Goal: Task Accomplishment & Management: Use online tool/utility

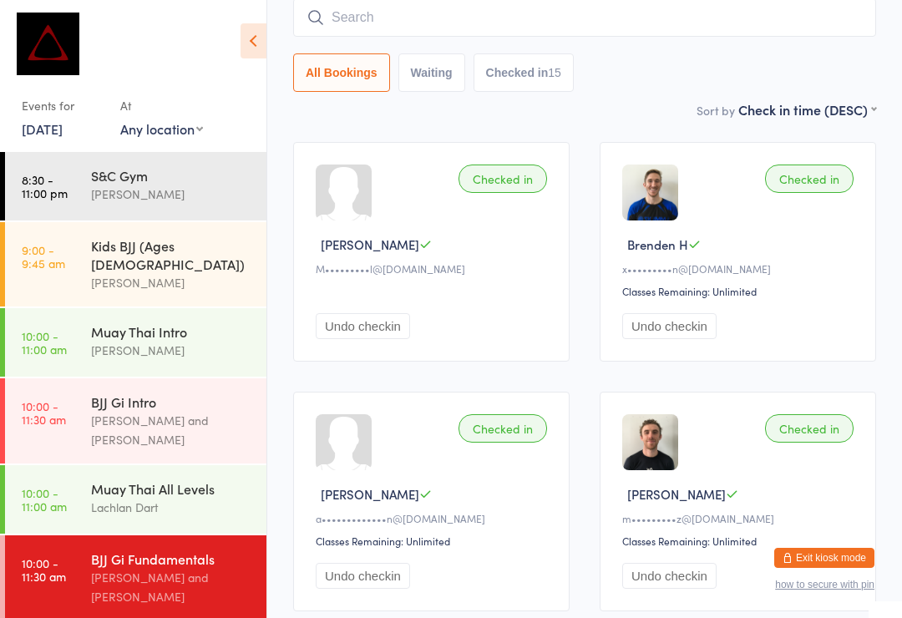
scroll to position [164, 0]
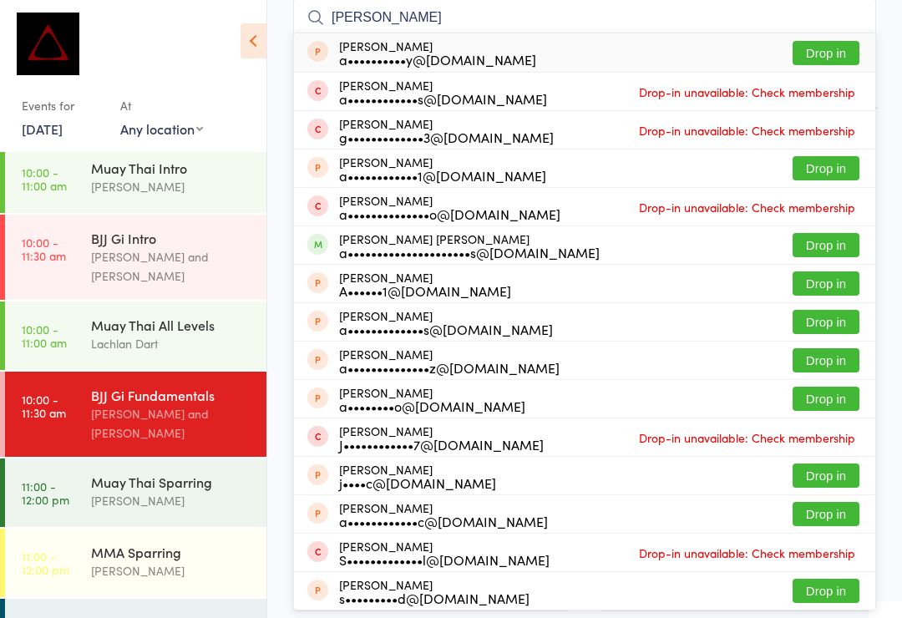
type input "[PERSON_NAME]"
click at [818, 238] on button "Drop in" at bounding box center [826, 245] width 67 height 24
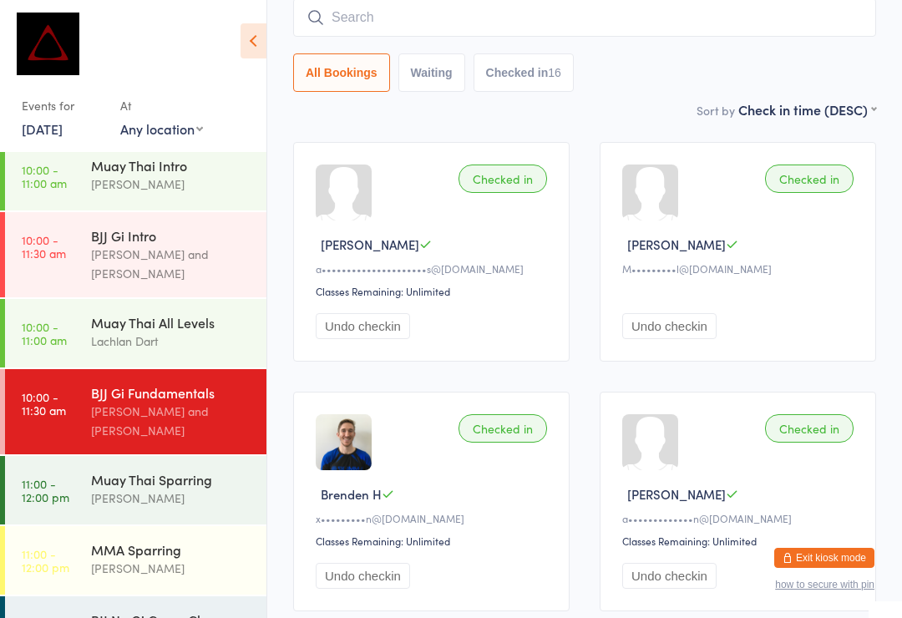
scroll to position [165, 0]
click at [200, 612] on div "BJJ No Gi Comp Class [PERSON_NAME]" at bounding box center [178, 630] width 175 height 66
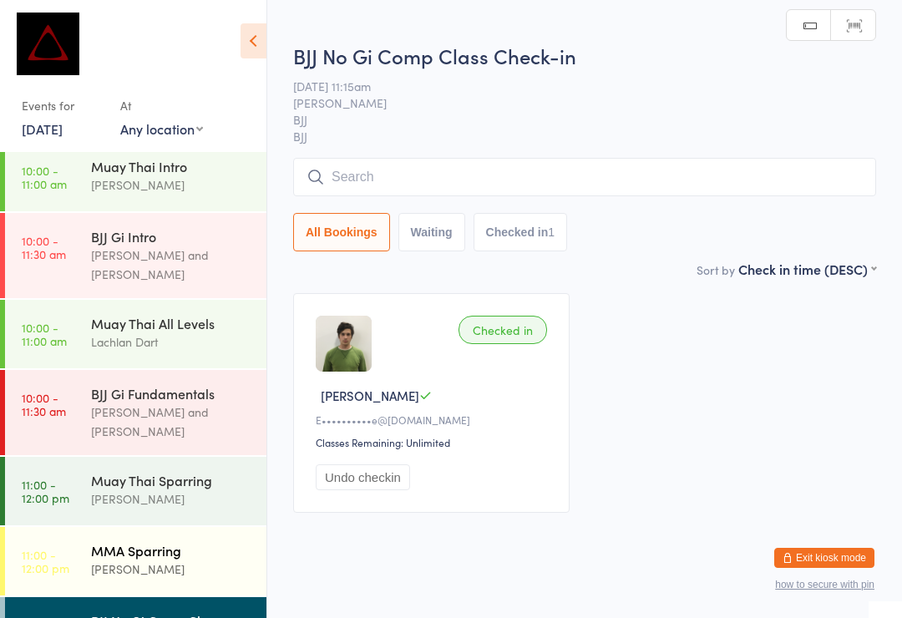
click at [218, 560] on div "[PERSON_NAME]" at bounding box center [171, 569] width 161 height 19
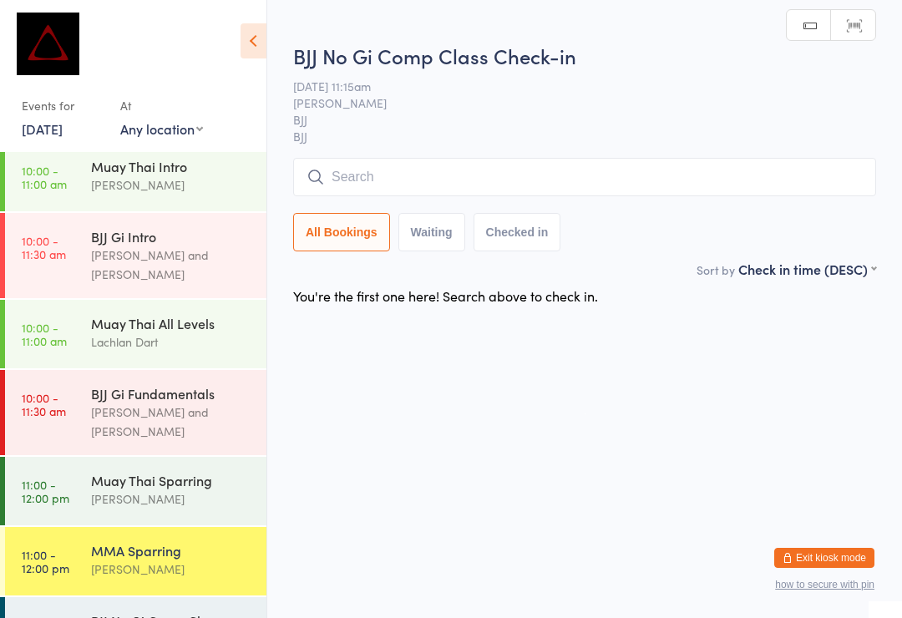
click at [609, 164] on input "search" at bounding box center [584, 177] width 583 height 38
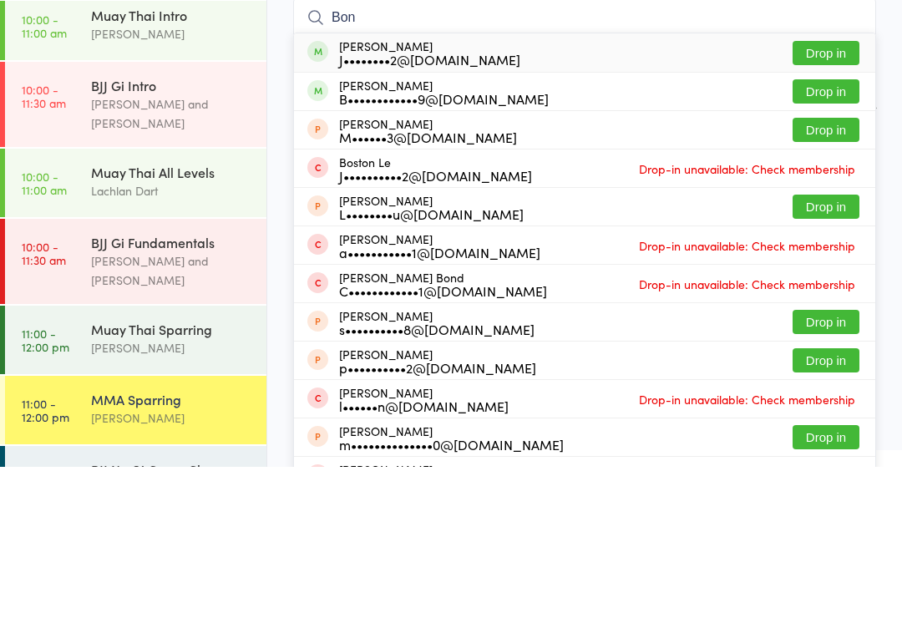
type input "Bon"
click at [828, 230] on button "Drop in" at bounding box center [826, 242] width 67 height 24
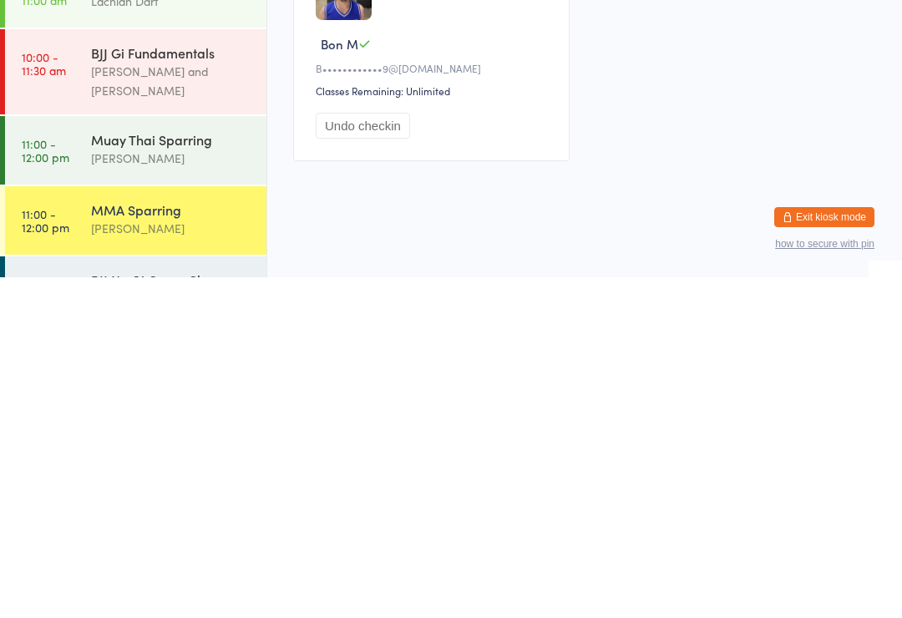
scroll to position [32, 0]
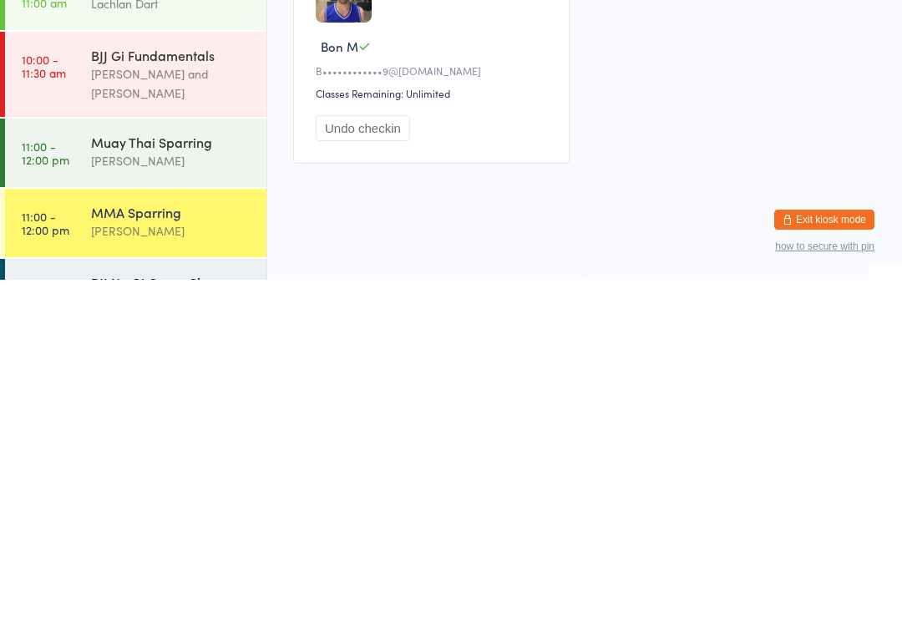
click at [191, 611] on div "BJJ No Gi Comp Class" at bounding box center [171, 620] width 161 height 18
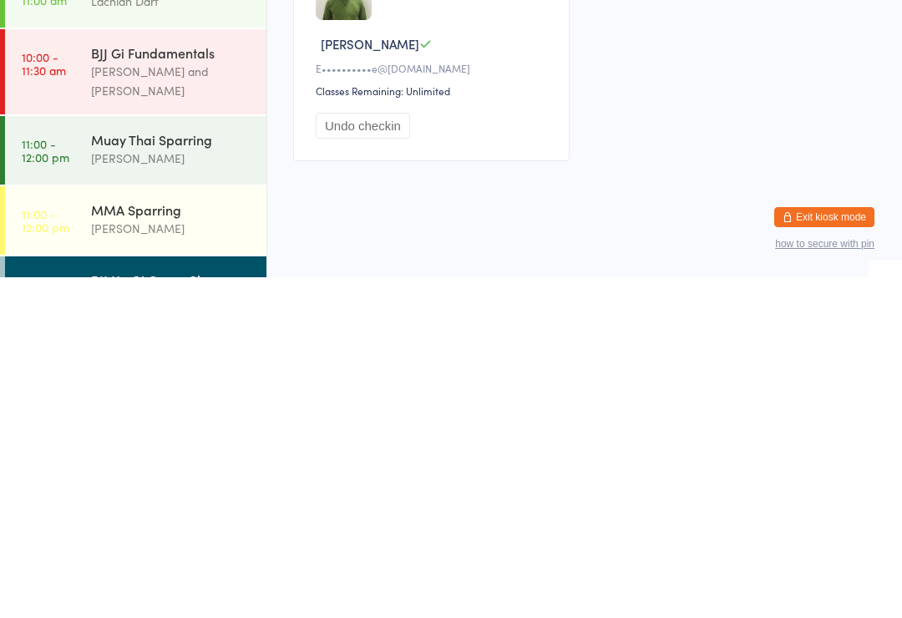
scroll to position [32, 0]
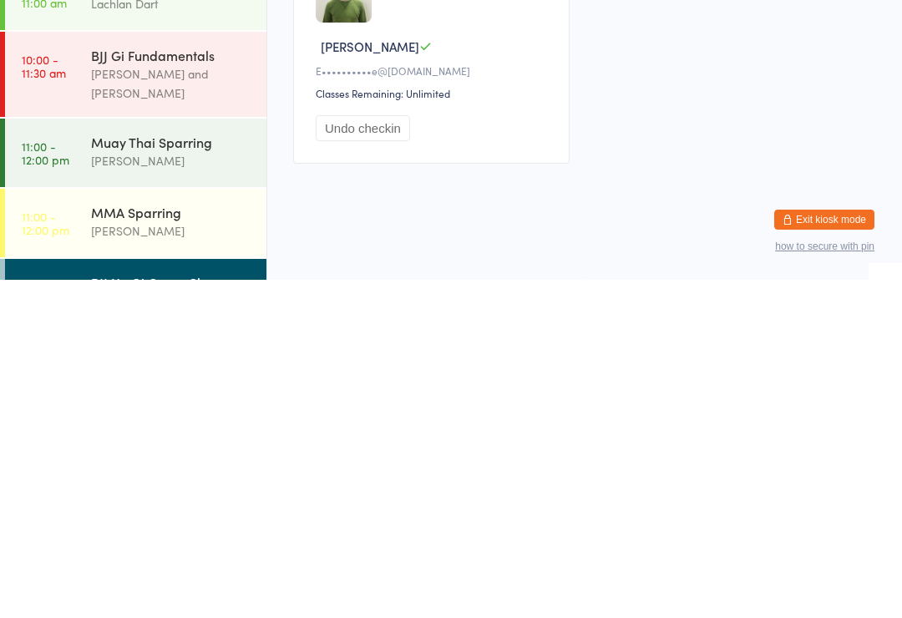
click at [647, 147] on input "search" at bounding box center [584, 166] width 583 height 38
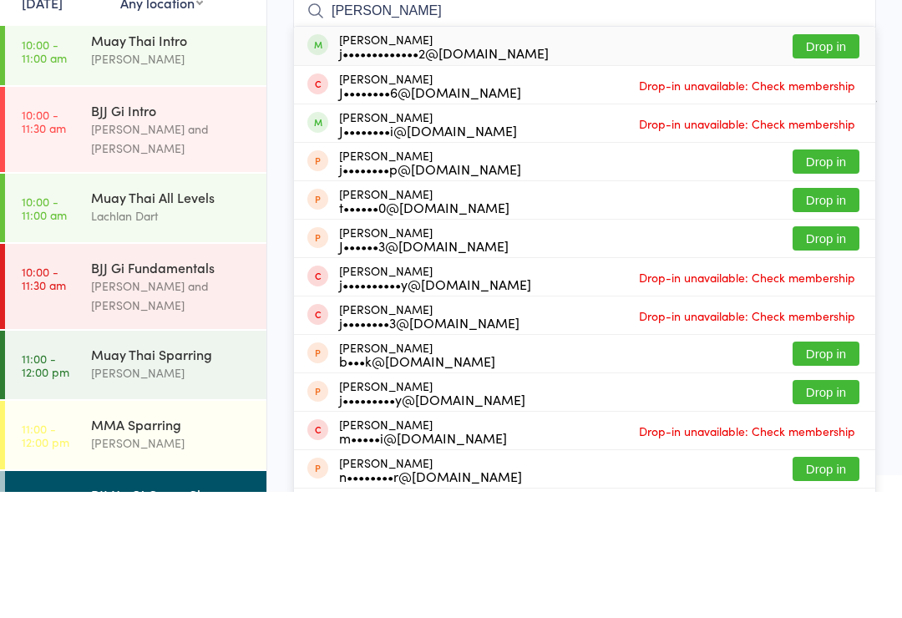
type input "[PERSON_NAME]"
click at [826, 160] on button "Drop in" at bounding box center [826, 172] width 67 height 24
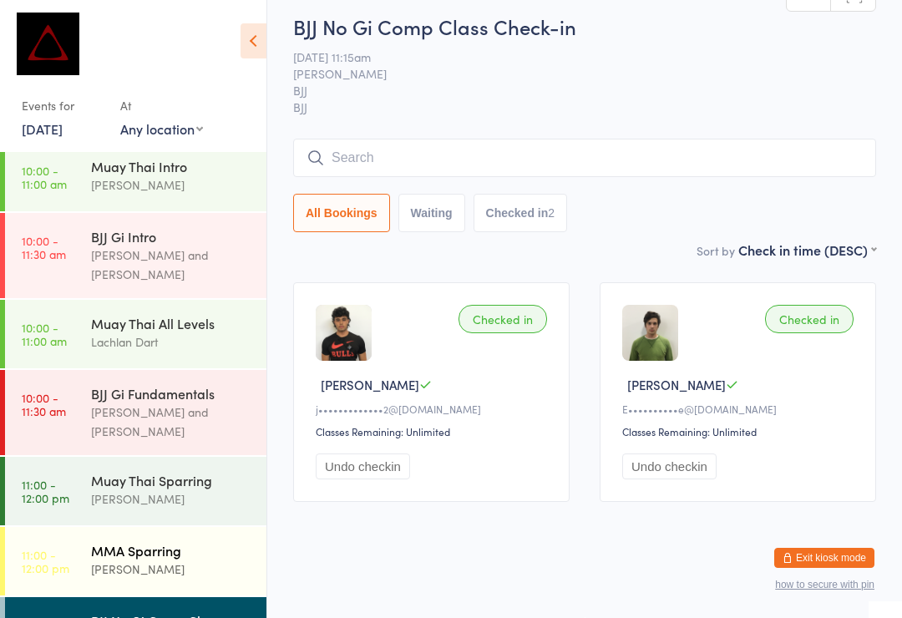
click at [85, 527] on link "11:00 - 12:00 pm MMA Sparring [PERSON_NAME]" at bounding box center [135, 561] width 261 height 68
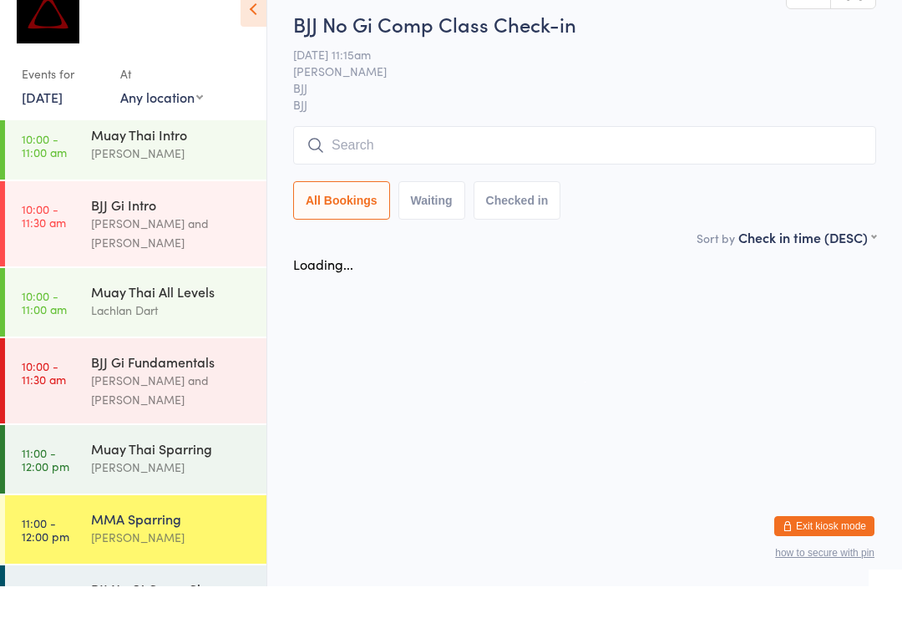
scroll to position [32, 0]
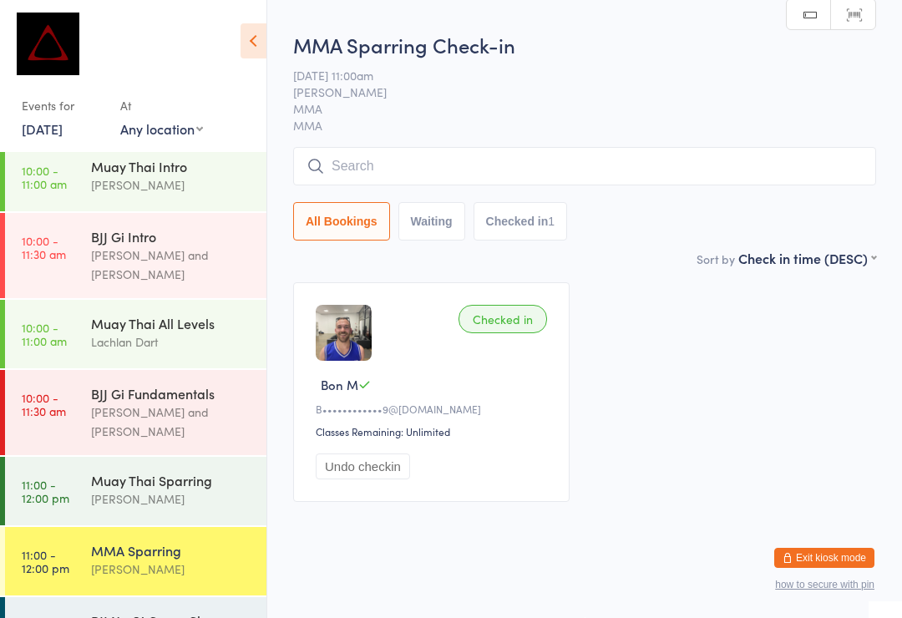
click at [402, 180] on div "All Bookings Waiting Checked in 1" at bounding box center [584, 194] width 583 height 94
click at [356, 147] on input "search" at bounding box center [584, 166] width 583 height 38
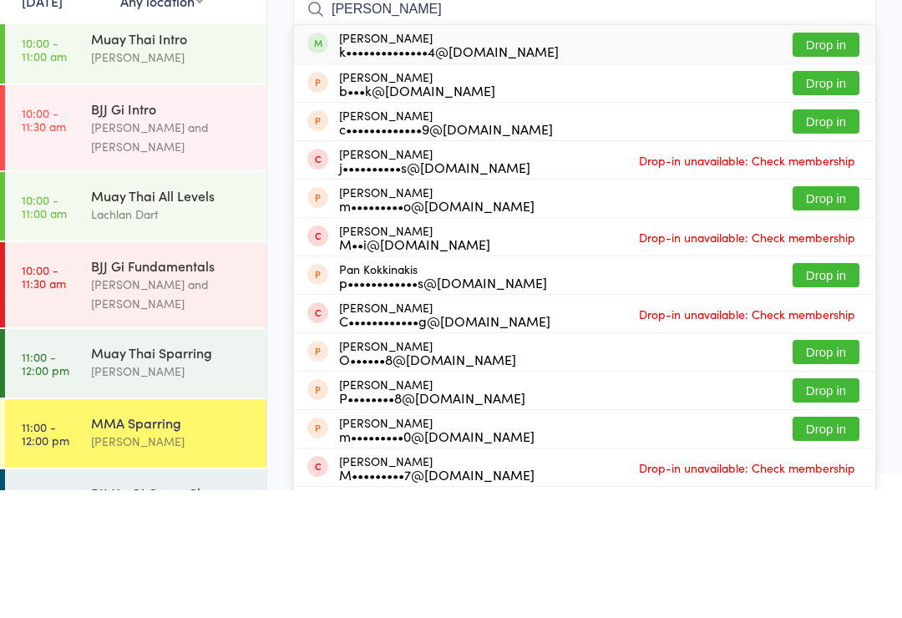
type input "[PERSON_NAME]"
click at [803, 160] on button "Drop in" at bounding box center [826, 172] width 67 height 24
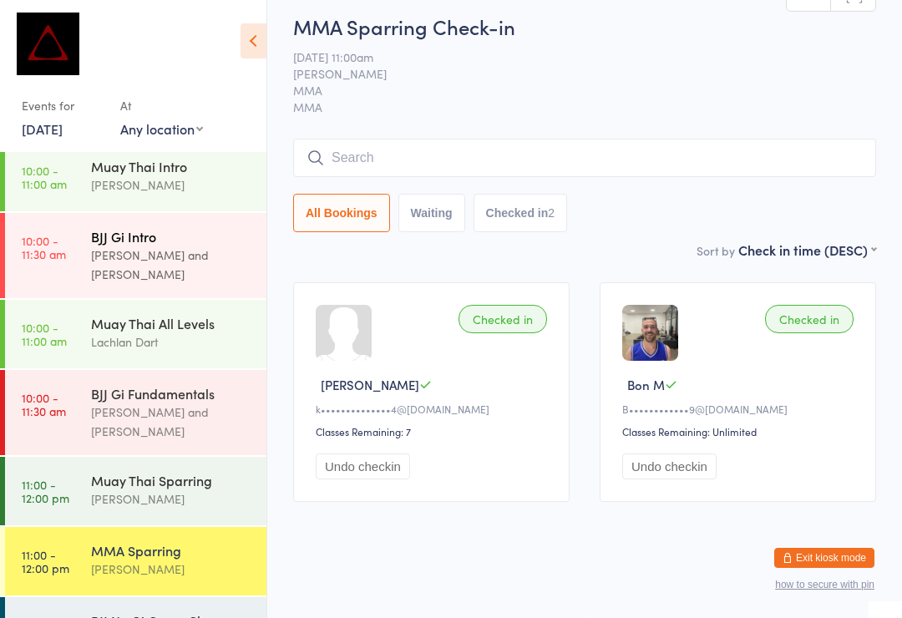
click at [185, 246] on div "[PERSON_NAME] and [PERSON_NAME]" at bounding box center [171, 265] width 161 height 38
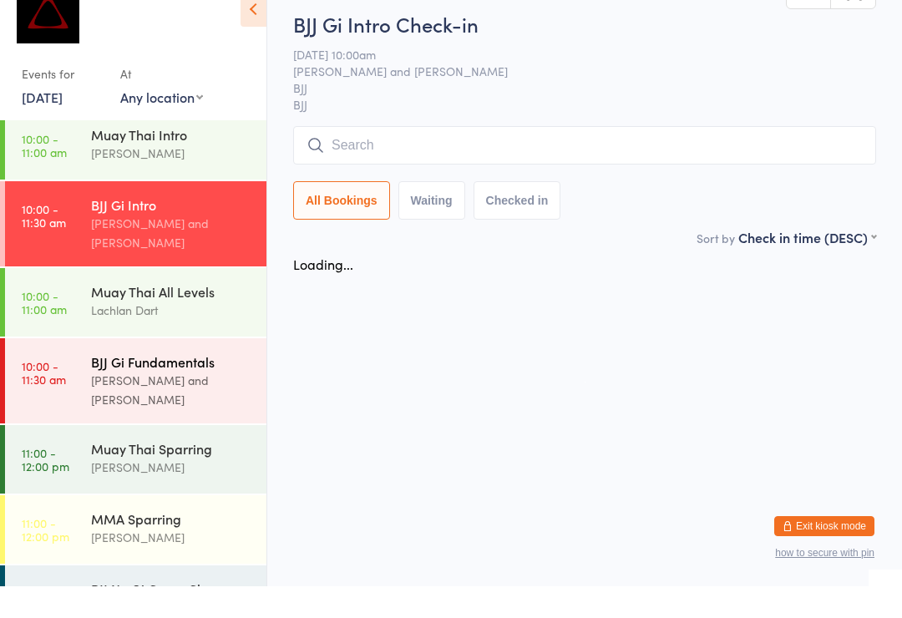
click at [194, 332] on div "Lachlan Dart" at bounding box center [171, 341] width 161 height 19
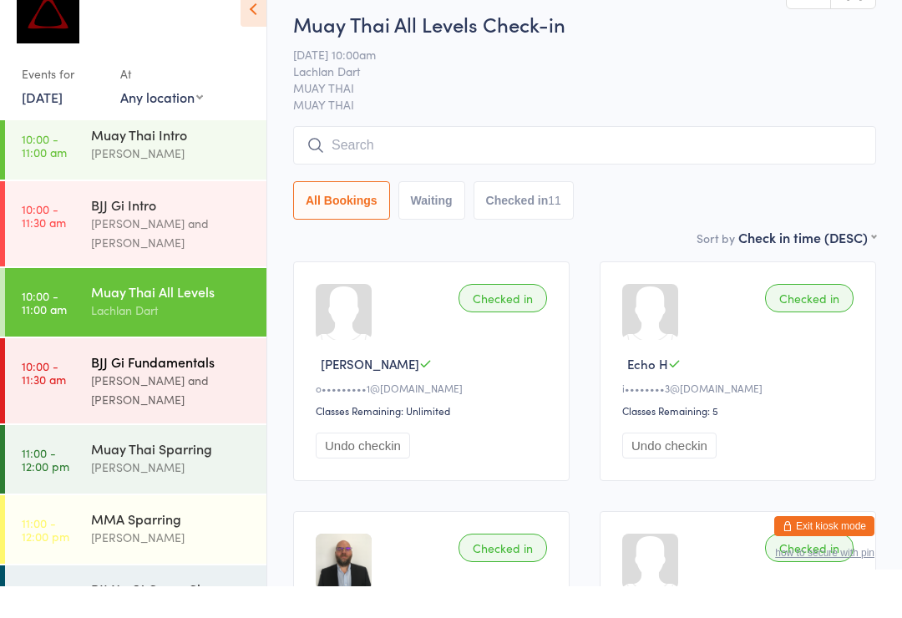
scroll to position [32, 0]
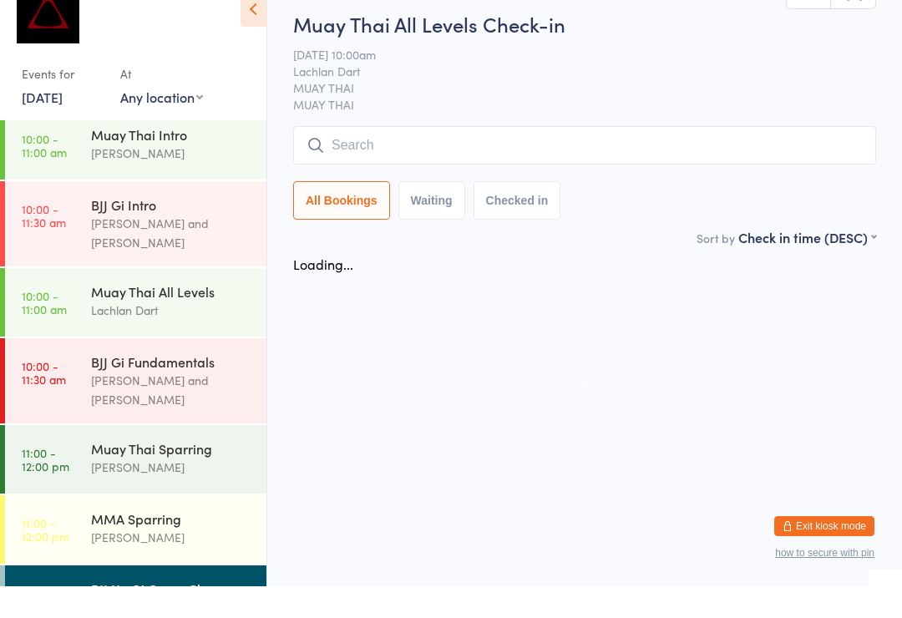
scroll to position [32, 0]
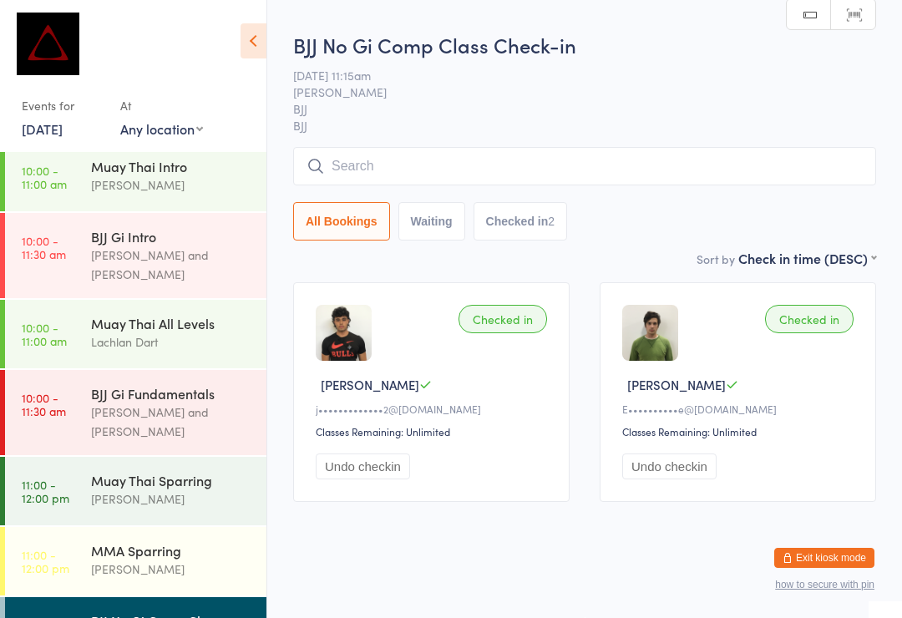
click at [594, 161] on input "search" at bounding box center [584, 166] width 583 height 38
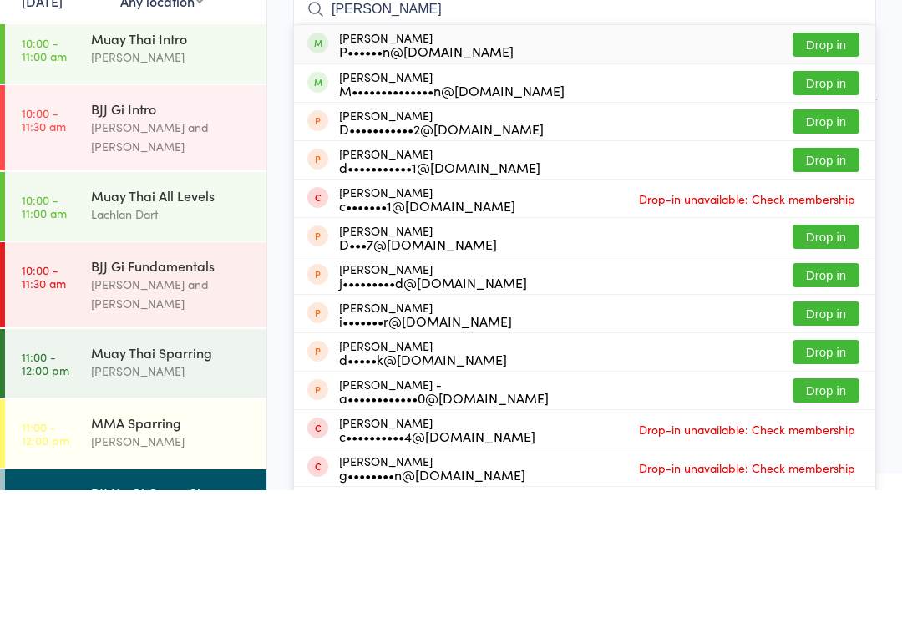
type input "[PERSON_NAME]"
click at [833, 199] on button "Drop in" at bounding box center [826, 211] width 67 height 24
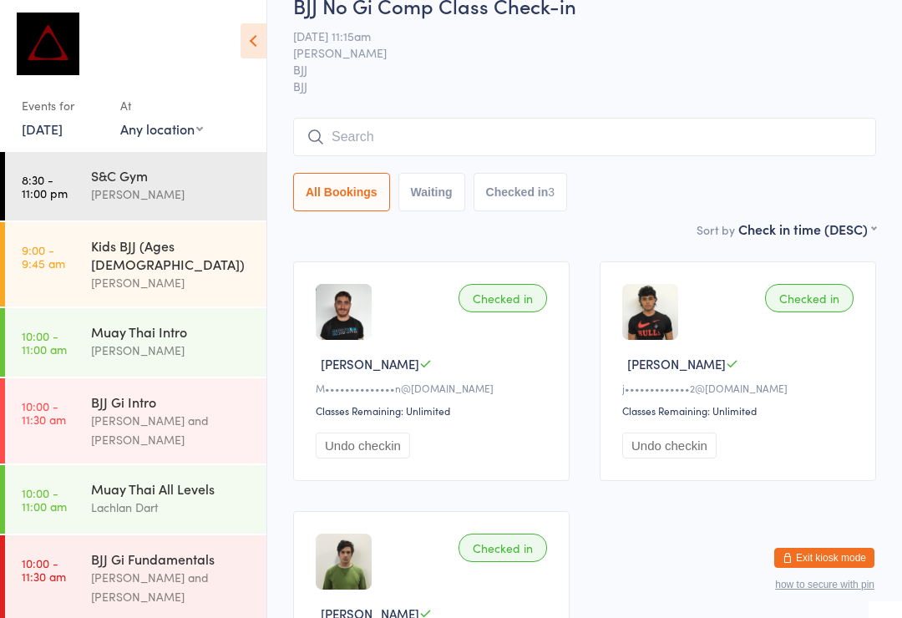
scroll to position [0, 0]
click at [130, 185] on div "S&C Gym" at bounding box center [171, 175] width 161 height 18
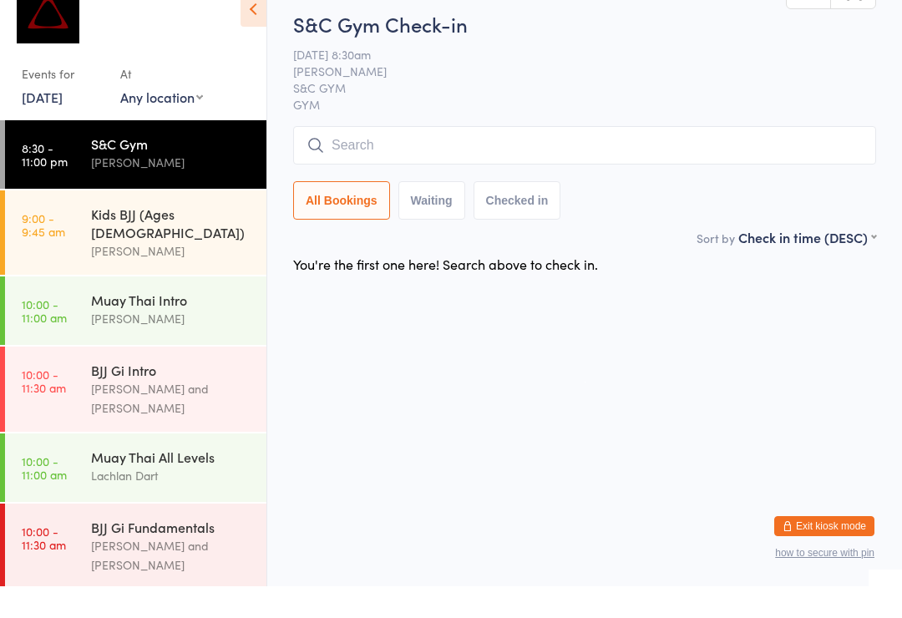
click at [367, 158] on input "search" at bounding box center [584, 177] width 583 height 38
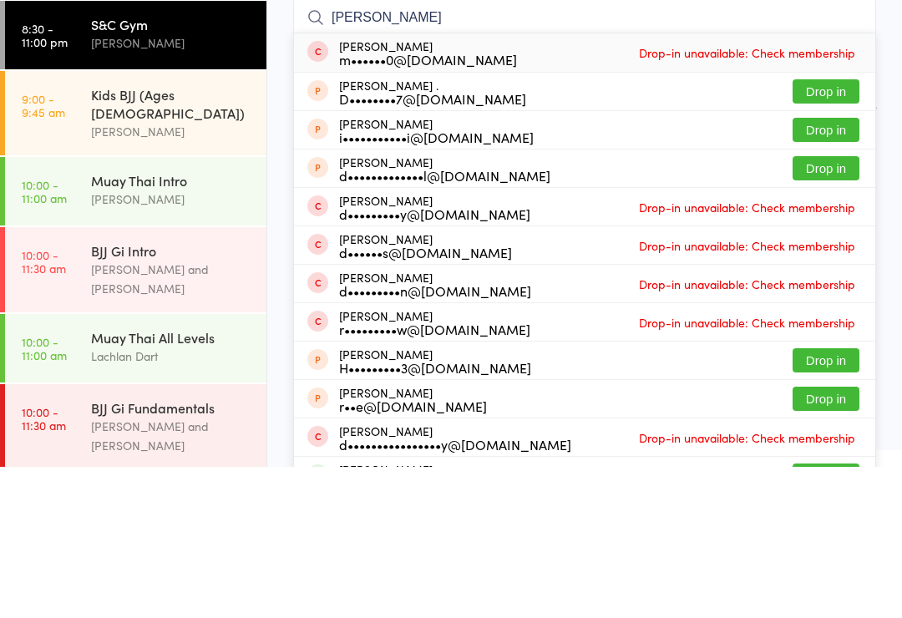
type input "[PERSON_NAME]"
click at [598, 185] on div "[PERSON_NAME] m••••••0@[DOMAIN_NAME] Drop-in unavailable: Check membership" at bounding box center [584, 204] width 581 height 38
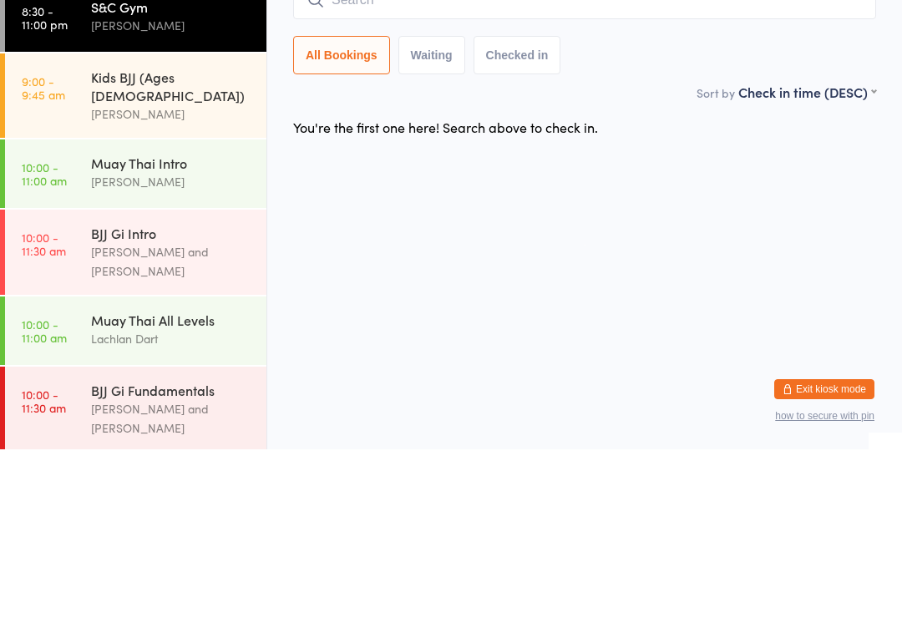
click at [365, 191] on html "You have now entered Kiosk Mode. Members will be able to check themselves in us…" at bounding box center [451, 309] width 902 height 618
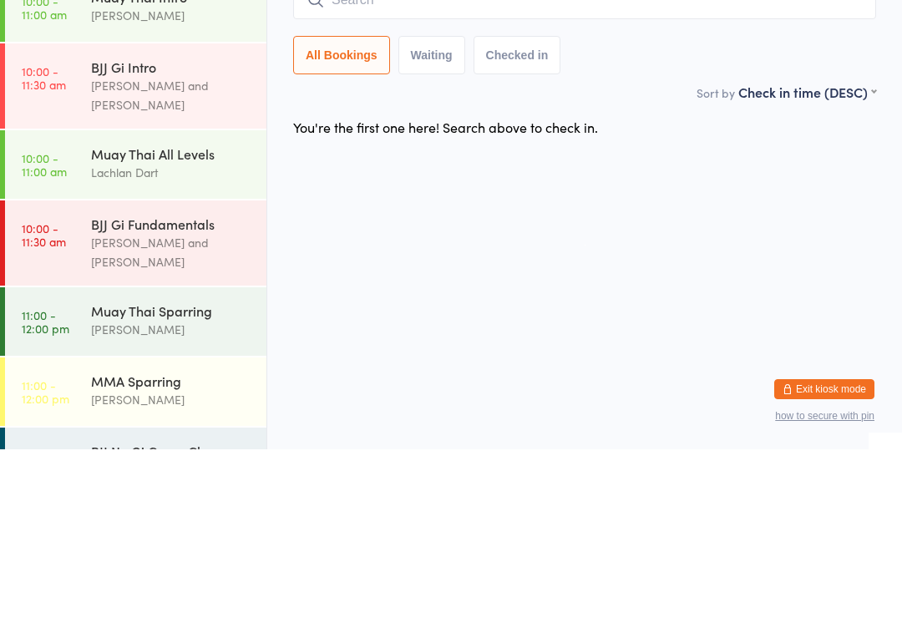
scroll to position [165, 0]
click at [96, 611] on div "BJJ No Gi Comp Class" at bounding box center [171, 620] width 161 height 18
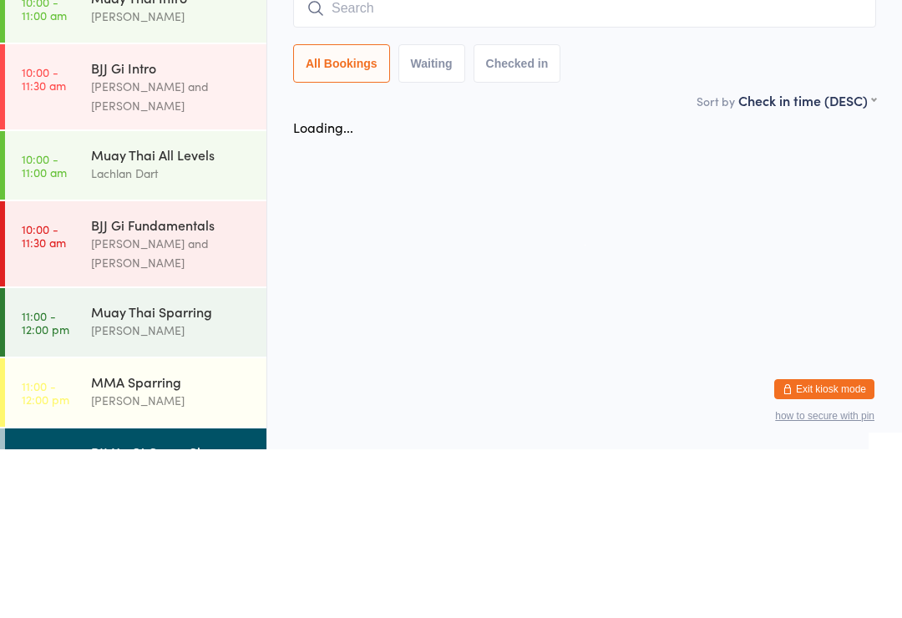
scroll to position [1, 0]
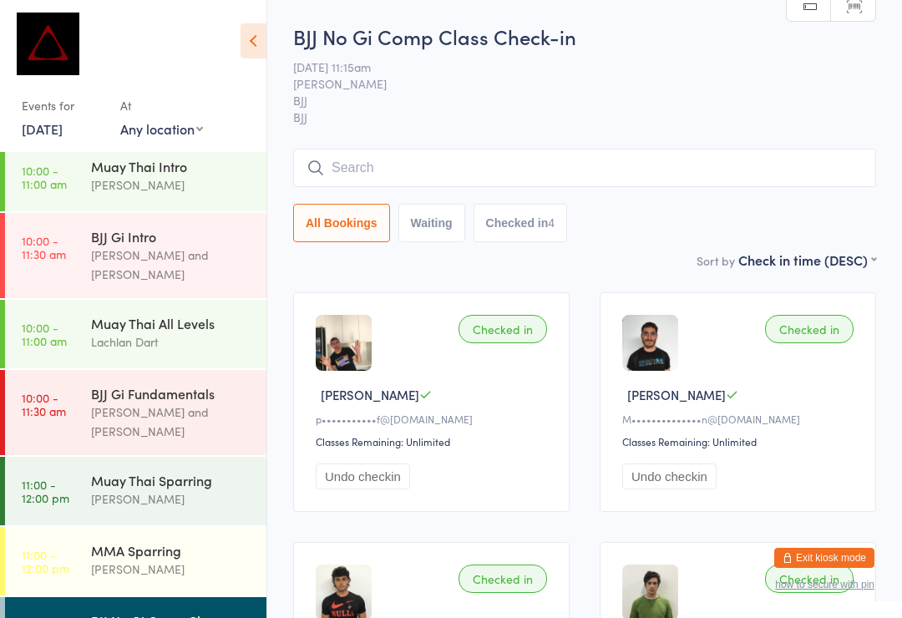
click at [340, 175] on input "search" at bounding box center [584, 168] width 583 height 38
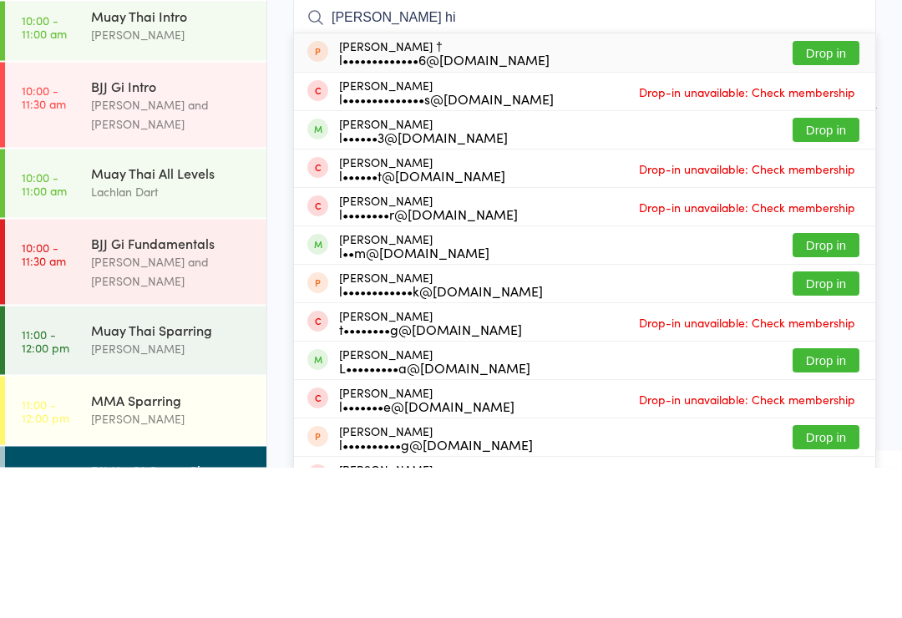
type input "[PERSON_NAME] hi"
click at [827, 269] on button "Drop in" at bounding box center [826, 281] width 67 height 24
